Goal: Task Accomplishment & Management: Use online tool/utility

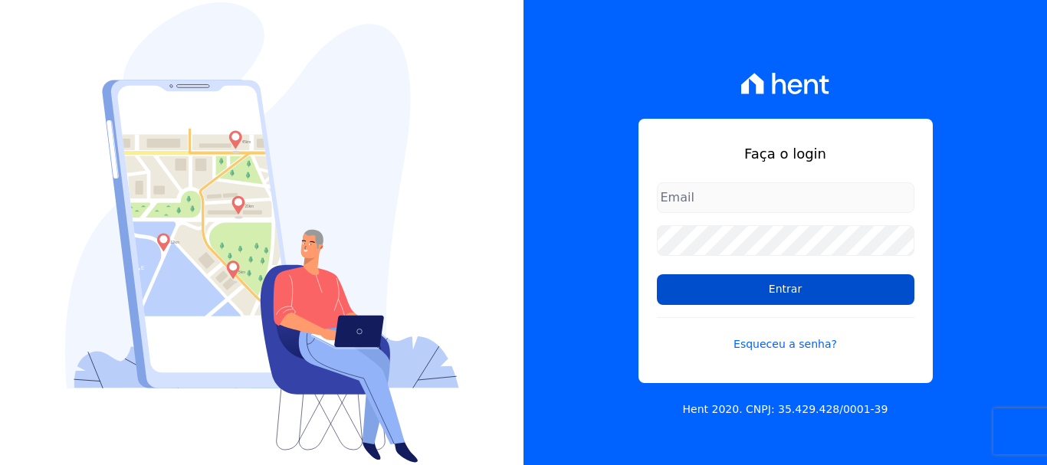
type input "[EMAIL_ADDRESS][DOMAIN_NAME]"
click at [788, 294] on input "Entrar" at bounding box center [786, 289] width 258 height 31
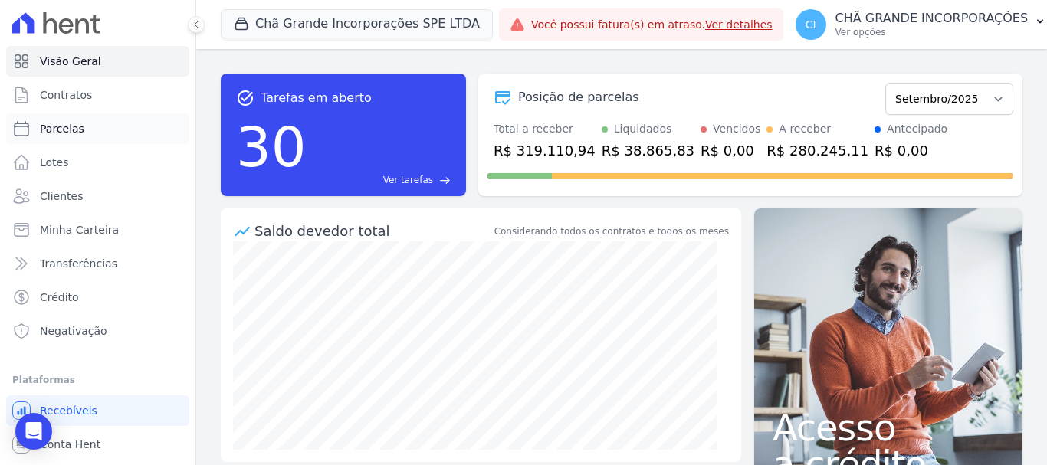
click at [74, 133] on span "Parcelas" at bounding box center [62, 128] width 44 height 15
select select
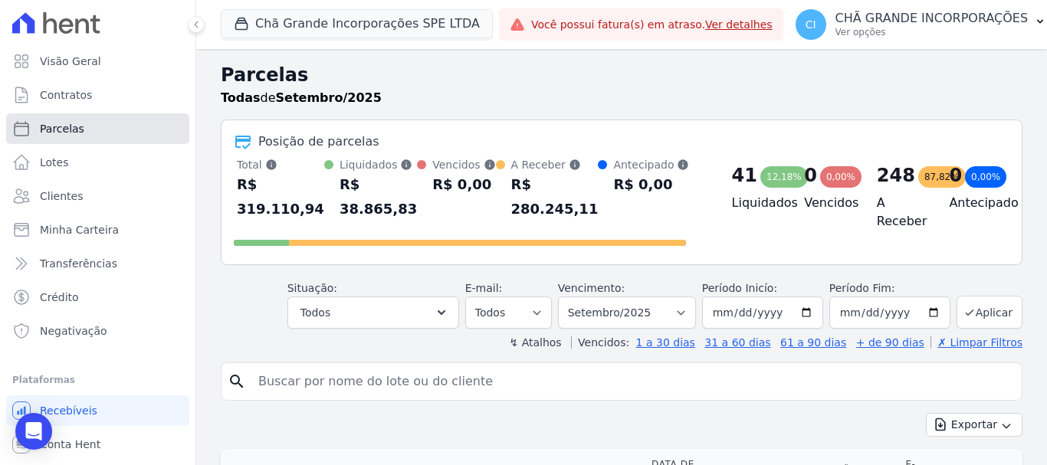
drag, startPoint x: 55, startPoint y: 128, endPoint x: 90, endPoint y: 169, distance: 53.3
click at [56, 128] on span "Parcelas" at bounding box center [62, 128] width 44 height 15
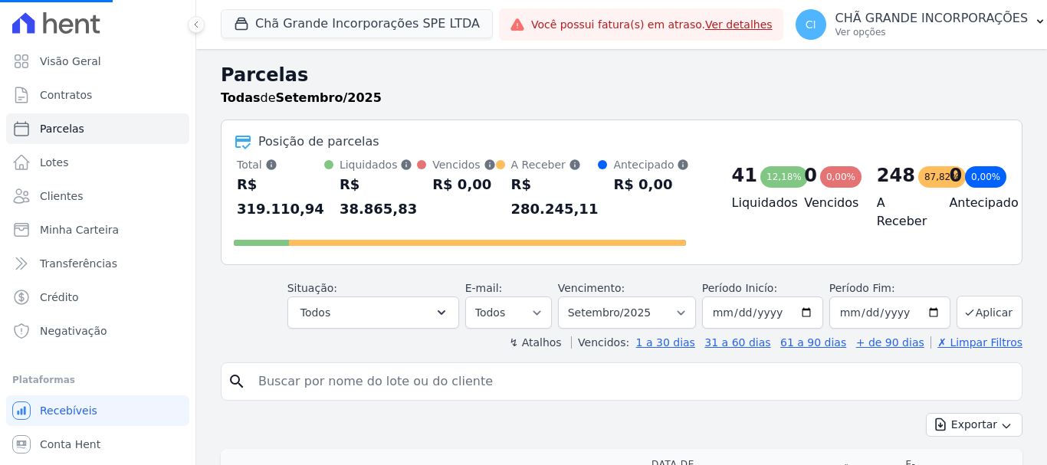
click at [298, 366] on input "search" at bounding box center [632, 381] width 767 height 31
type input "ELI"
select select
click at [297, 366] on input "search" at bounding box center [632, 381] width 767 height 31
type input "[PERSON_NAME]"
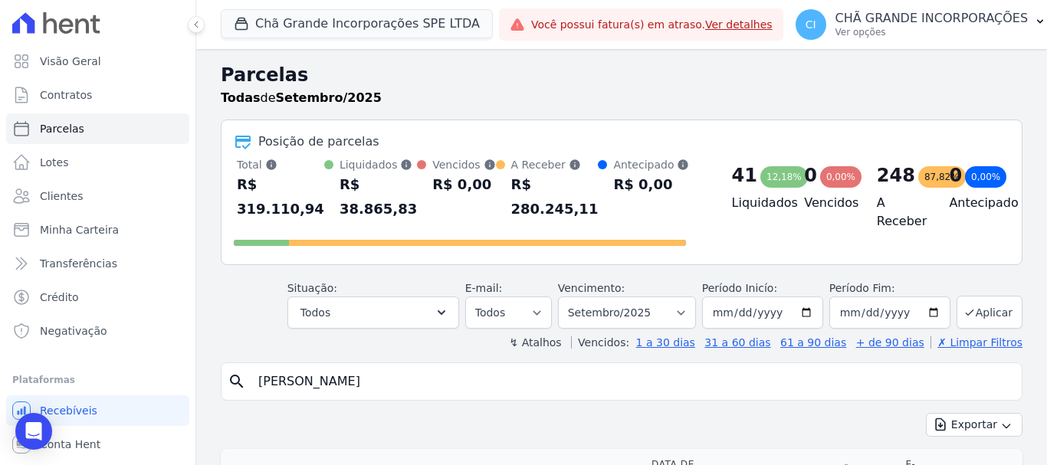
select select
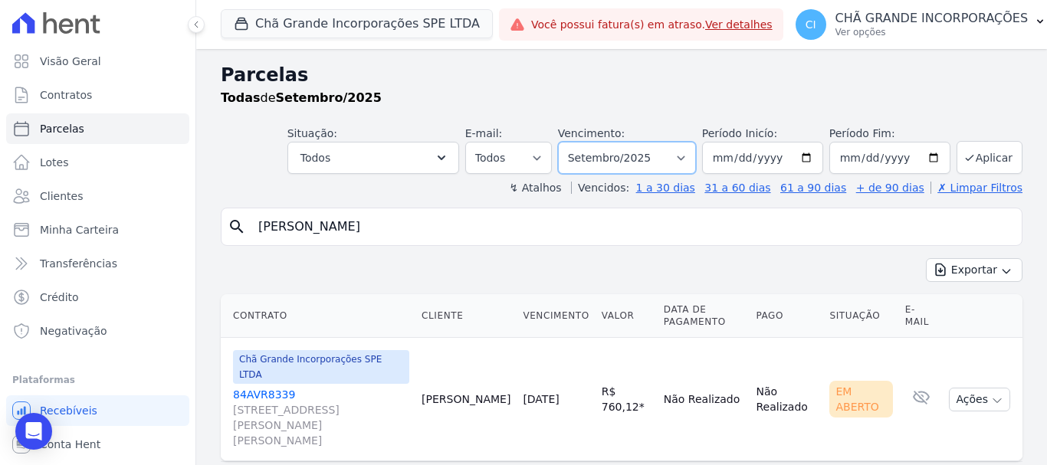
click at [685, 155] on select "Filtrar por período ──────── Todos os meses Outubro/2019 Novembro/2019 Dezembro…" at bounding box center [627, 158] width 138 height 32
select select "02/2025"
click at [568, 142] on select "Filtrar por período ──────── Todos os meses Outubro/2019 Novembro/2019 Dezembro…" at bounding box center [627, 158] width 138 height 32
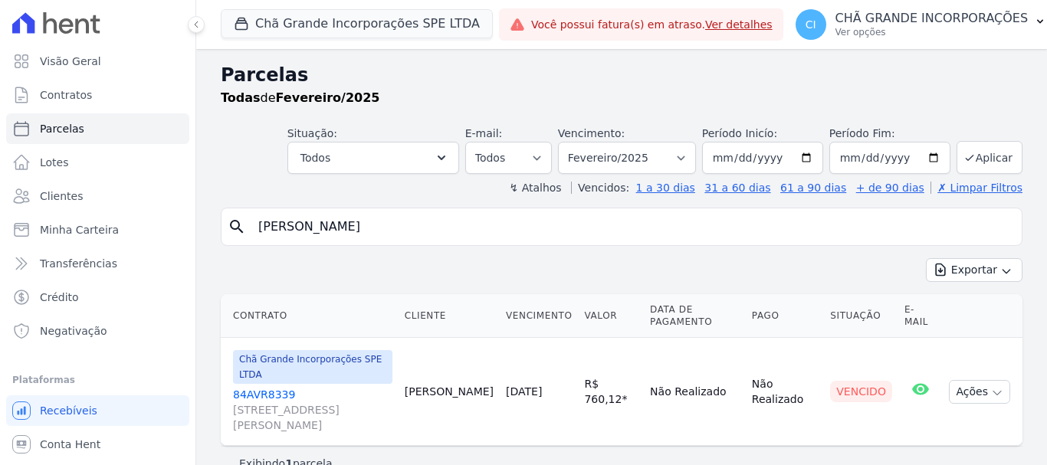
select select
